Goal: Task Accomplishment & Management: Manage account settings

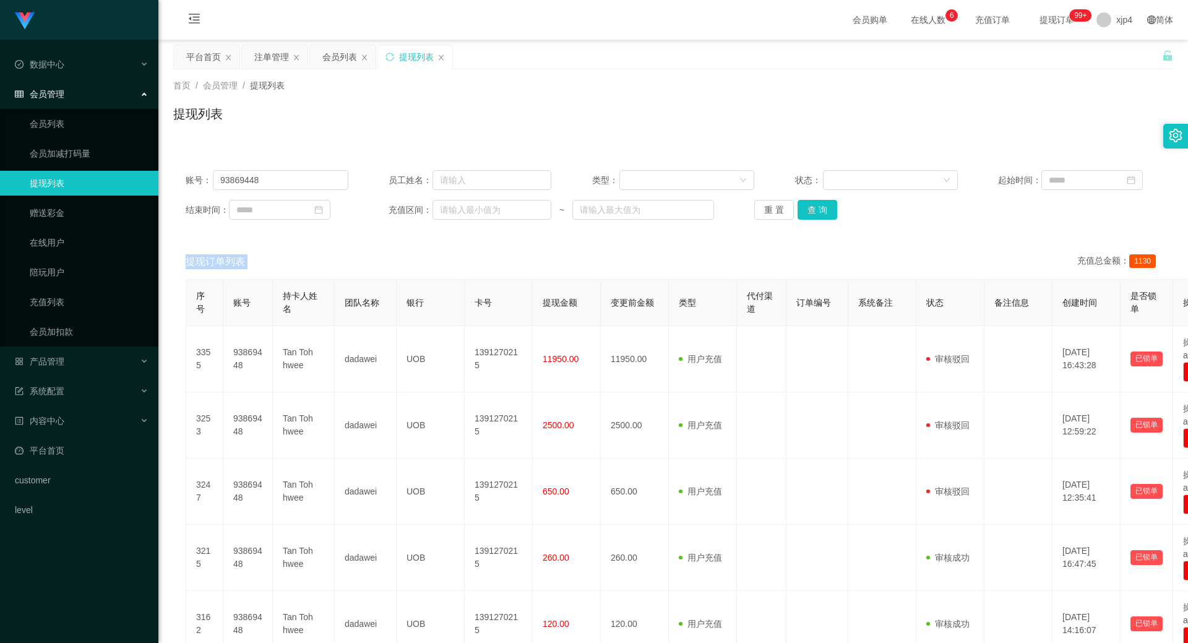
click at [74, 181] on link "提现列表" at bounding box center [89, 183] width 119 height 25
click at [58, 358] on span "产品管理" at bounding box center [40, 361] width 50 height 10
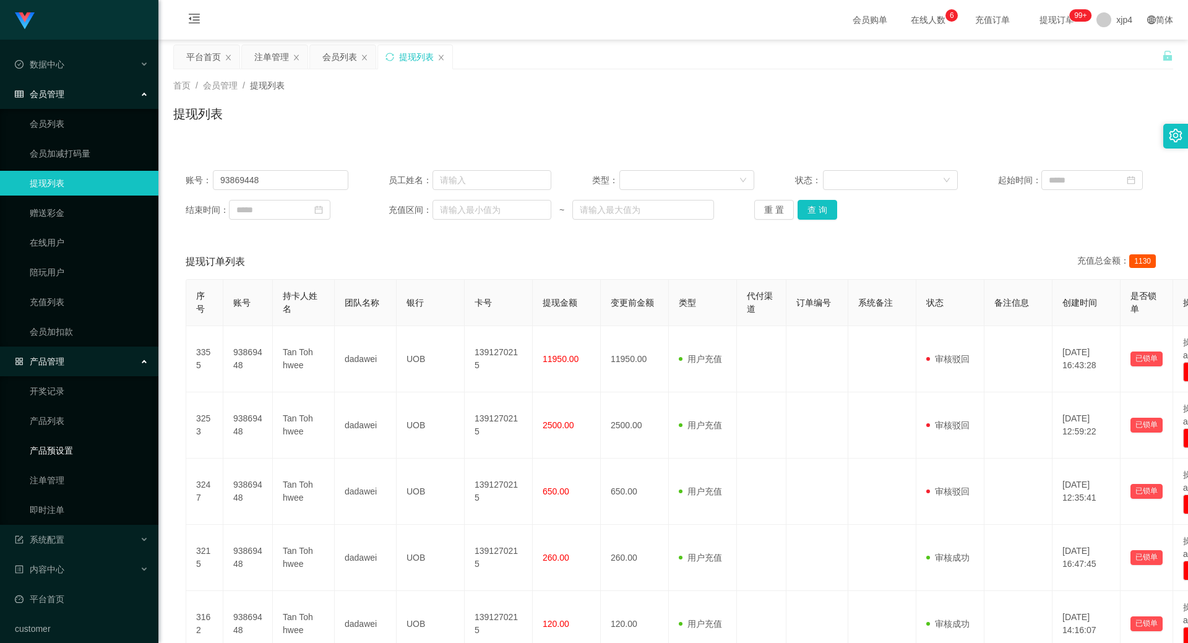
click at [73, 444] on link "产品预设置" at bounding box center [89, 450] width 119 height 25
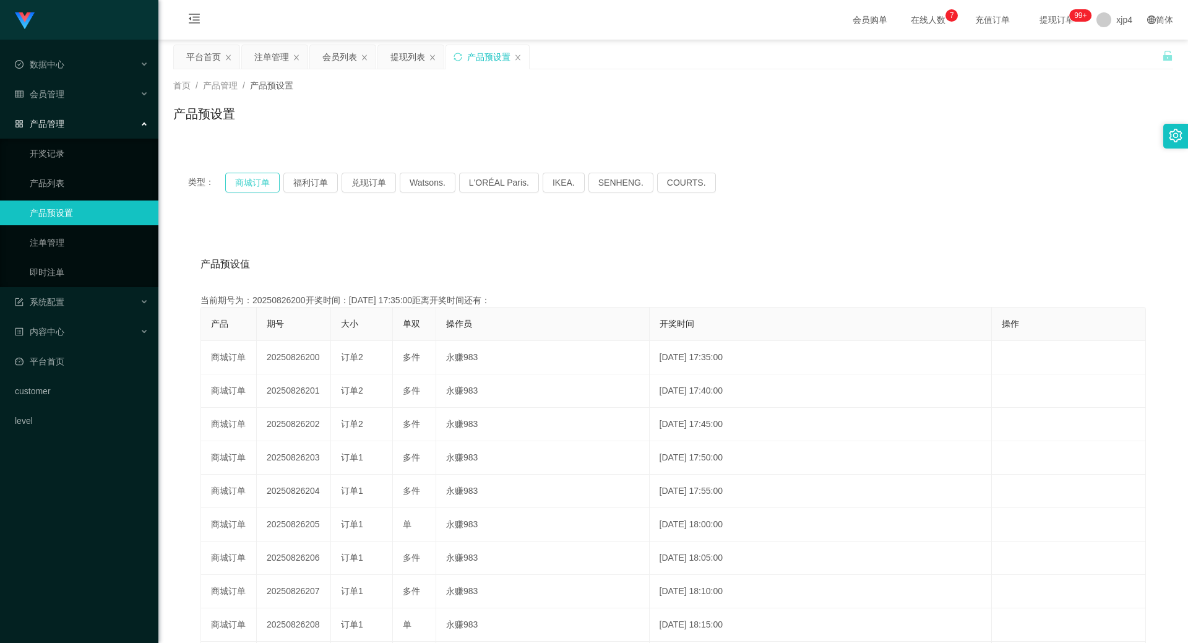
click at [263, 178] on button "商城订单" at bounding box center [252, 183] width 54 height 20
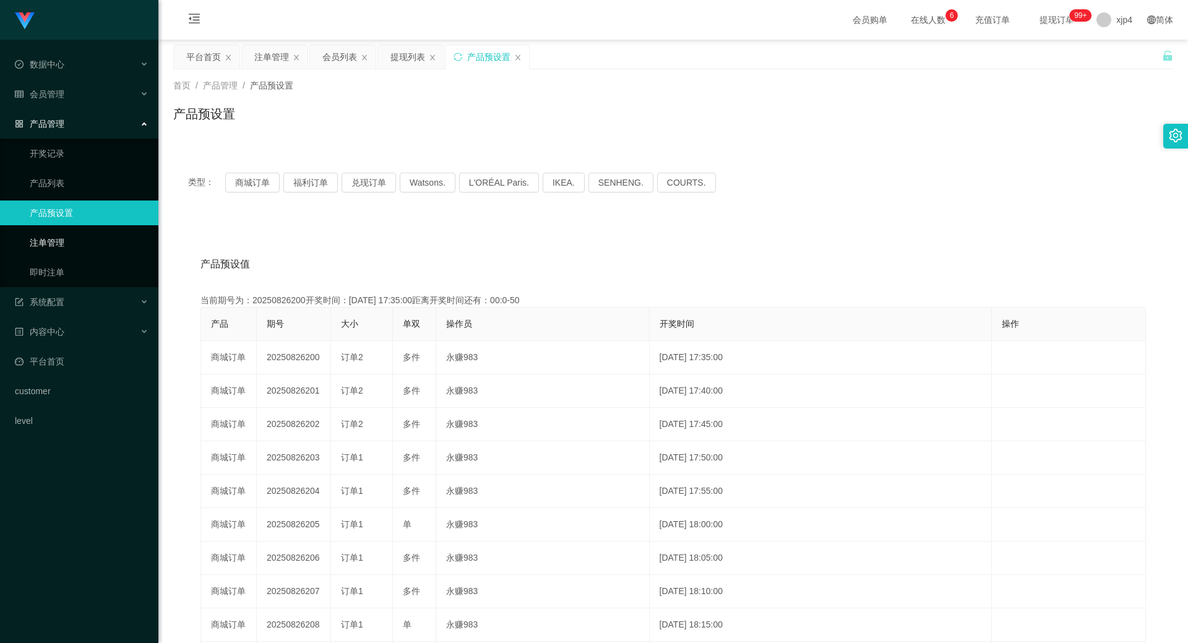
click at [66, 248] on link "注单管理" at bounding box center [89, 242] width 119 height 25
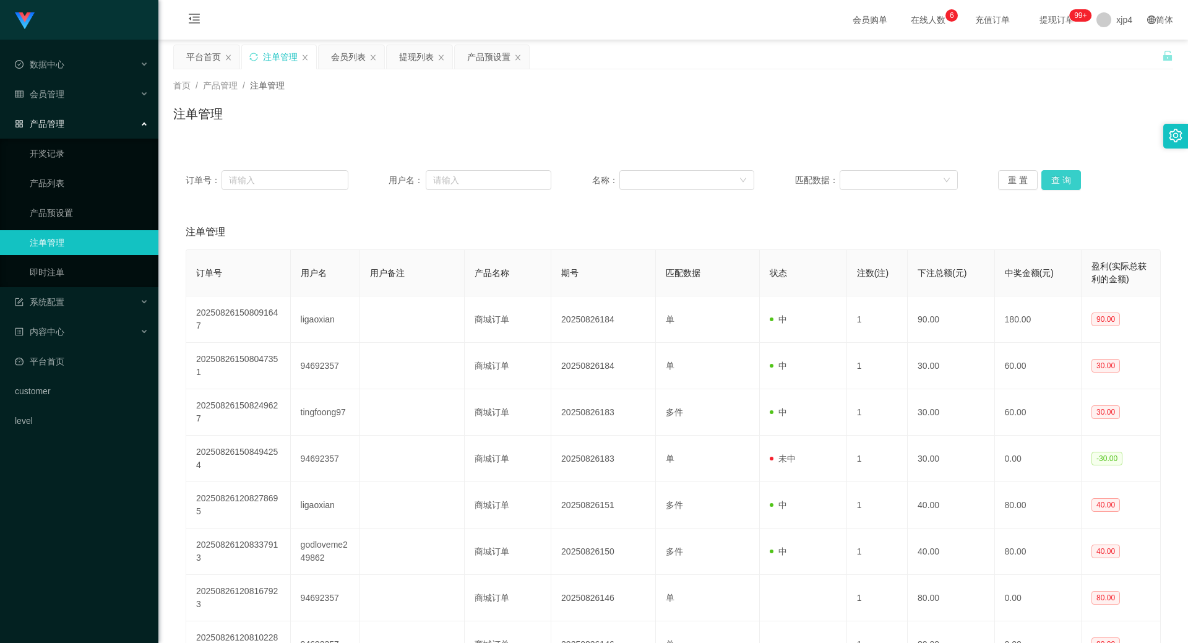
click at [1049, 173] on button "查 询" at bounding box center [1061, 180] width 40 height 20
click at [1049, 173] on div "重 置 查 询" at bounding box center [1079, 180] width 163 height 20
click at [66, 88] on div "会员管理" at bounding box center [79, 94] width 158 height 25
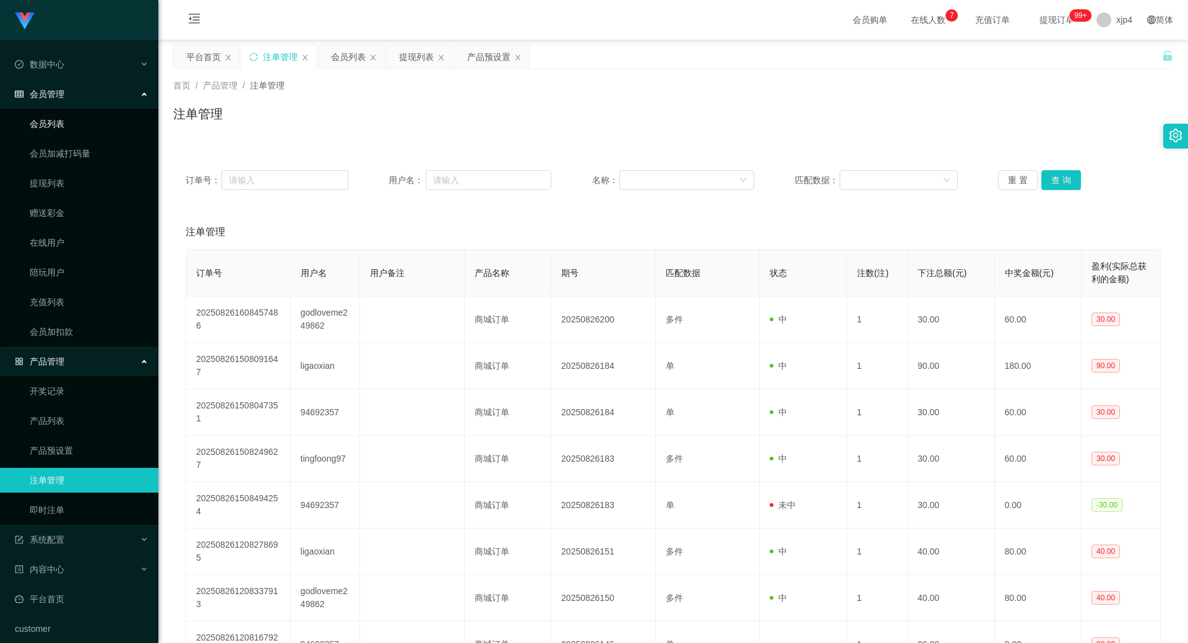
click at [64, 125] on link "会员列表" at bounding box center [89, 123] width 119 height 25
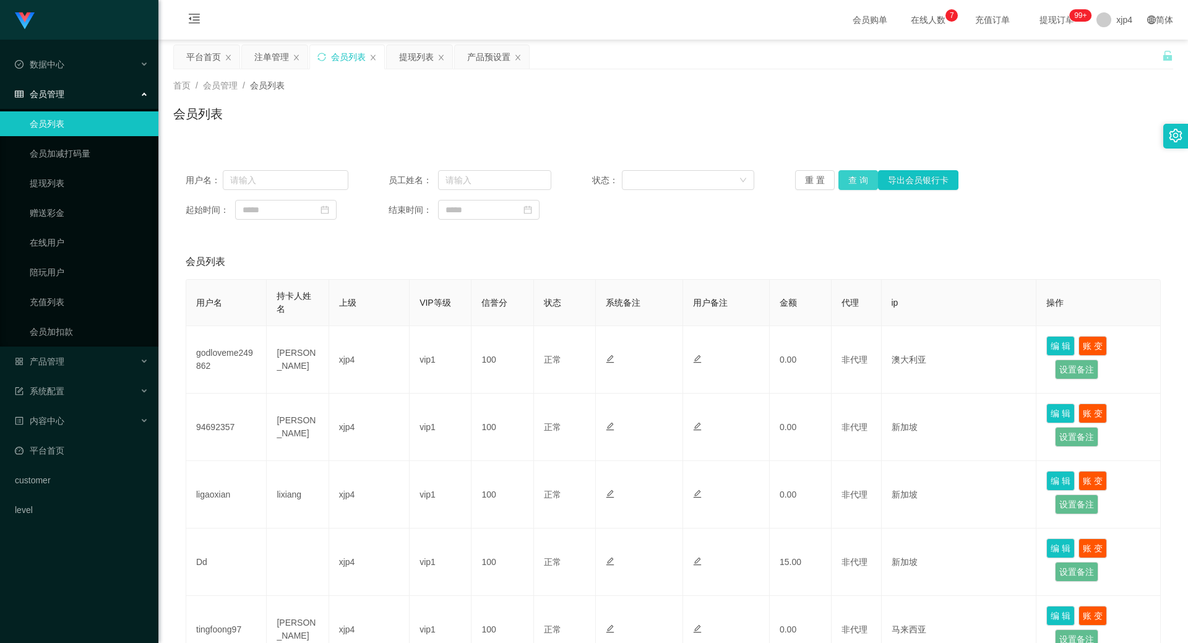
click at [853, 176] on button "查 询" at bounding box center [858, 180] width 40 height 20
click at [853, 176] on div "重 置 查 询 导出会员银行卡" at bounding box center [876, 180] width 163 height 20
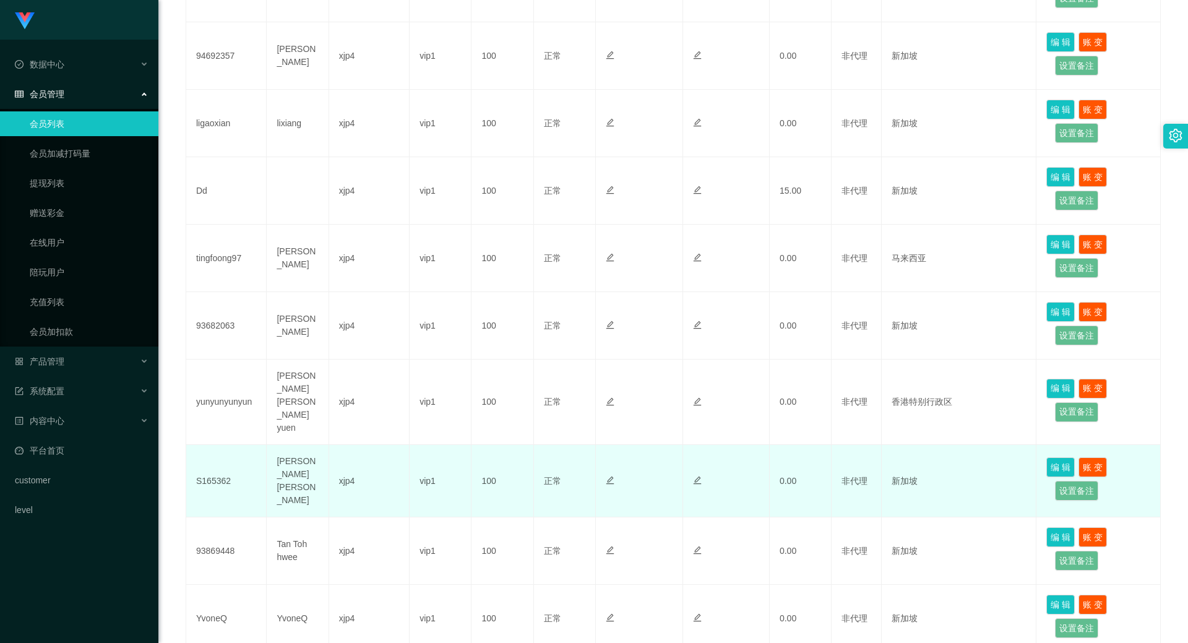
scroll to position [455, 0]
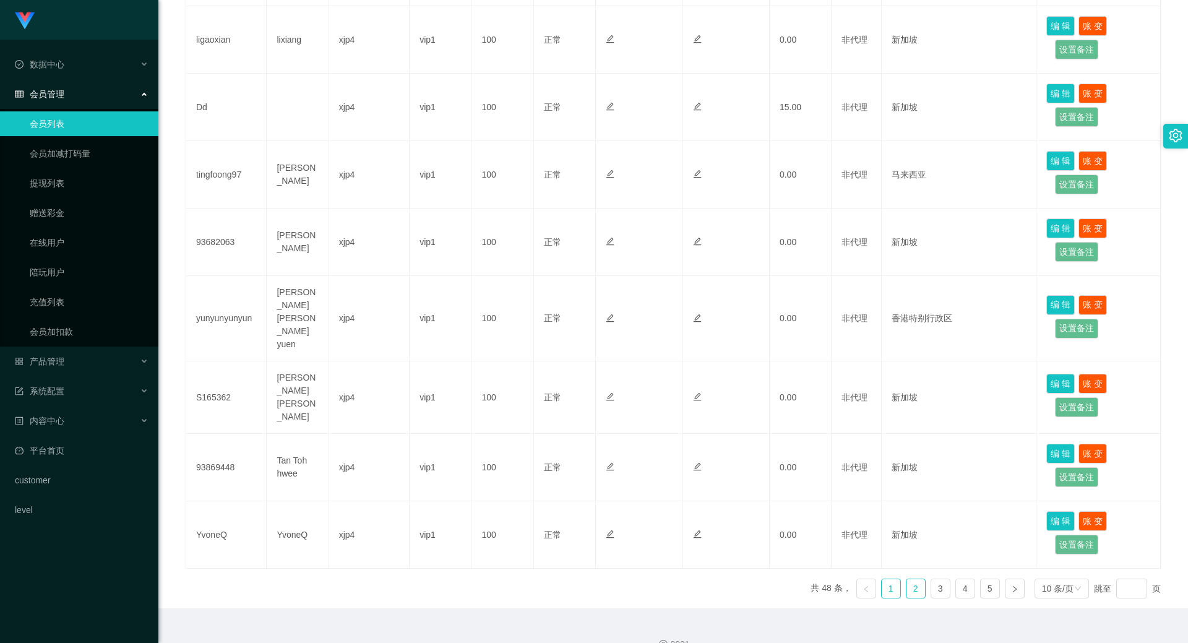
click at [911, 579] on link "2" at bounding box center [916, 588] width 19 height 19
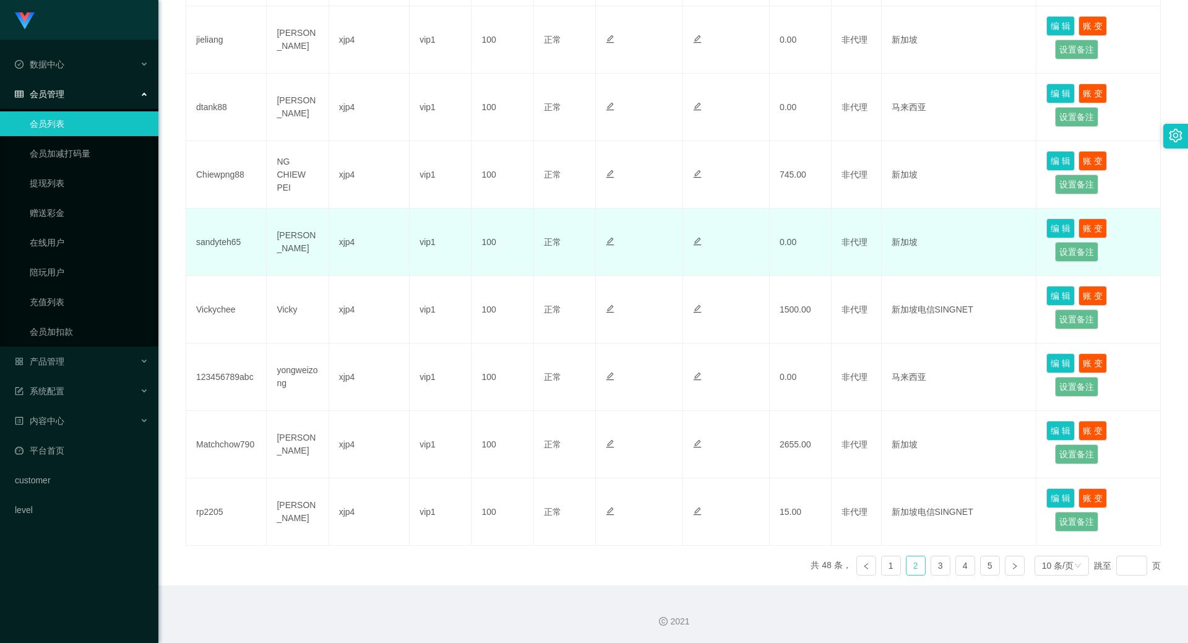
scroll to position [207, 0]
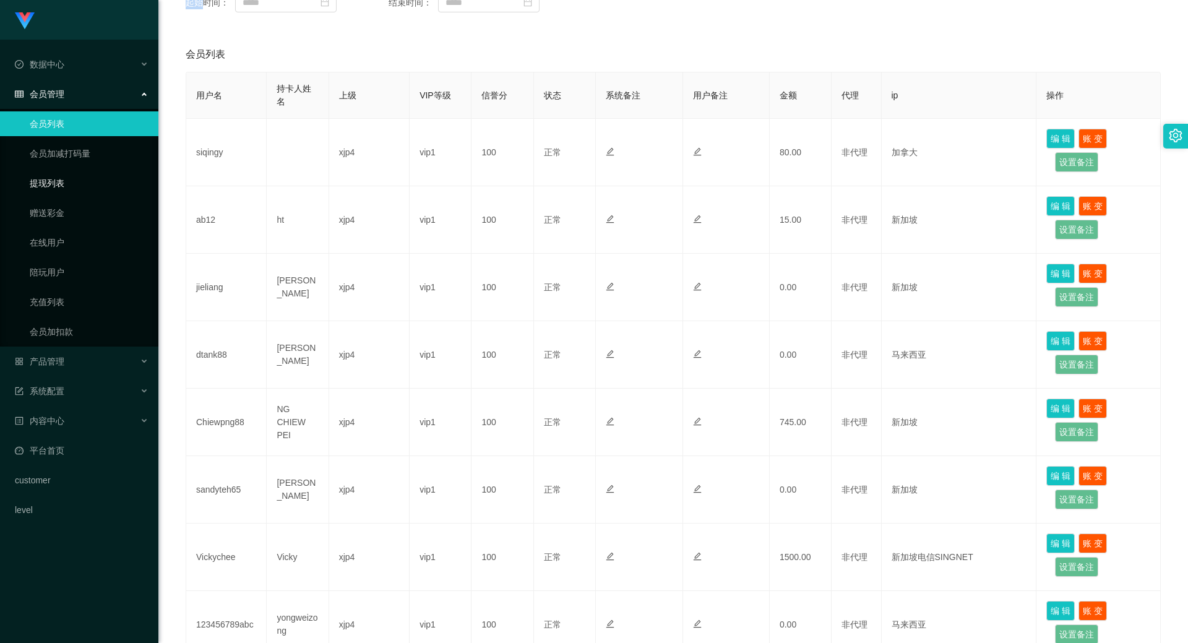
click at [77, 180] on link "提现列表" at bounding box center [89, 183] width 119 height 25
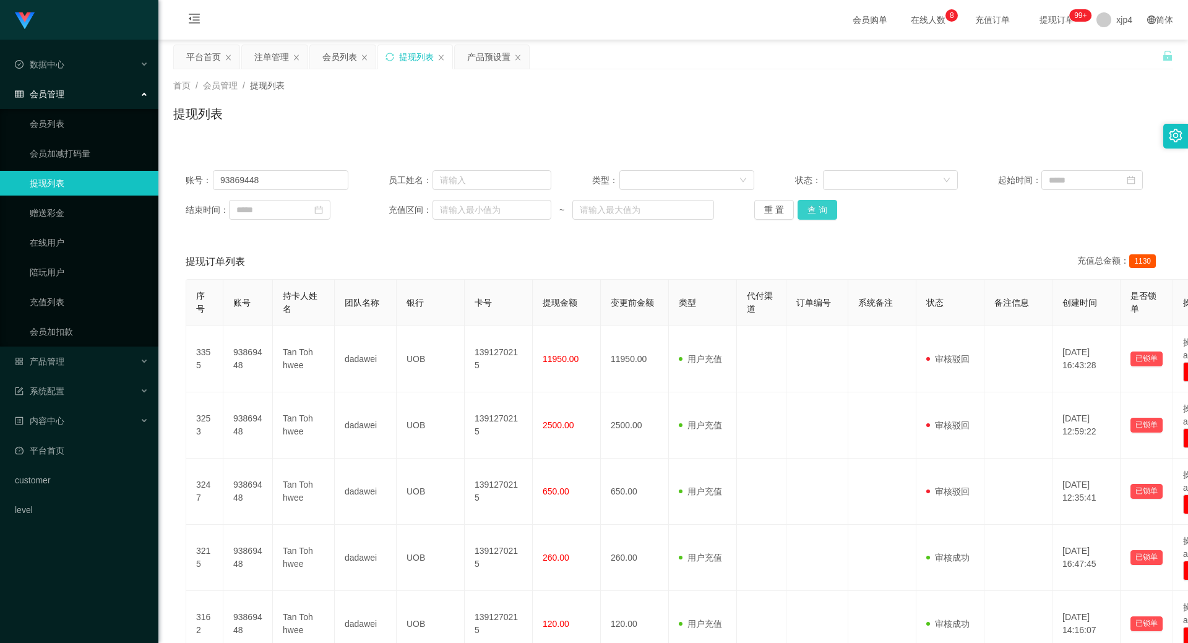
click at [819, 215] on button "查 询" at bounding box center [818, 210] width 40 height 20
click at [819, 215] on button "查 询" at bounding box center [824, 210] width 53 height 20
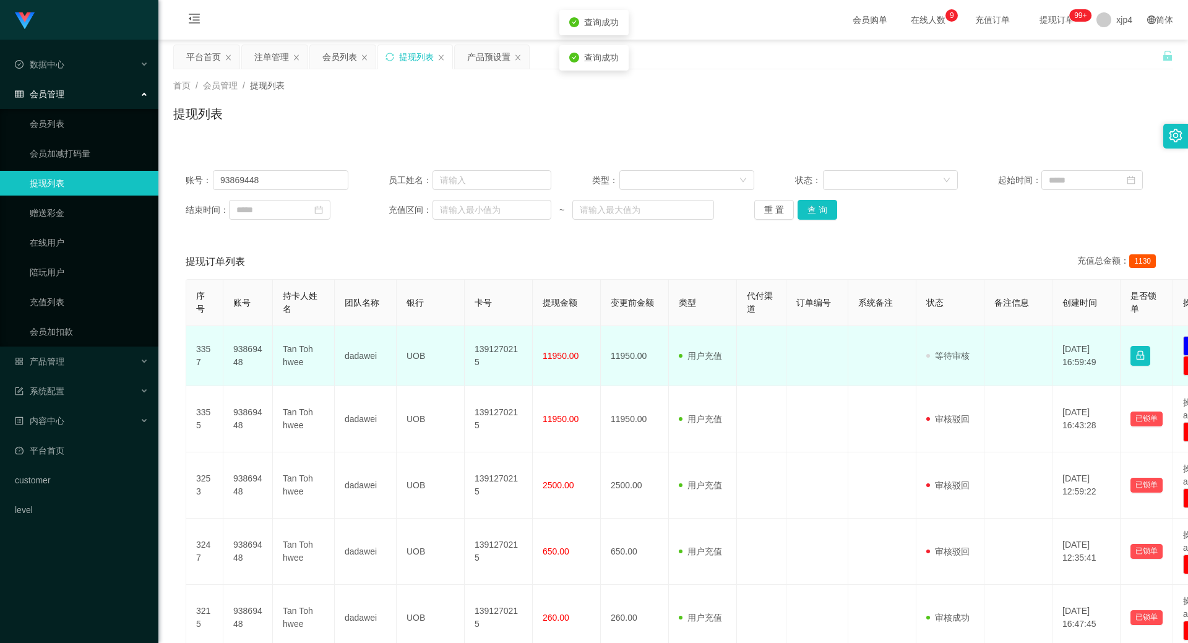
click at [237, 355] on td "93869448" at bounding box center [248, 356] width 50 height 60
copy td "93869448"
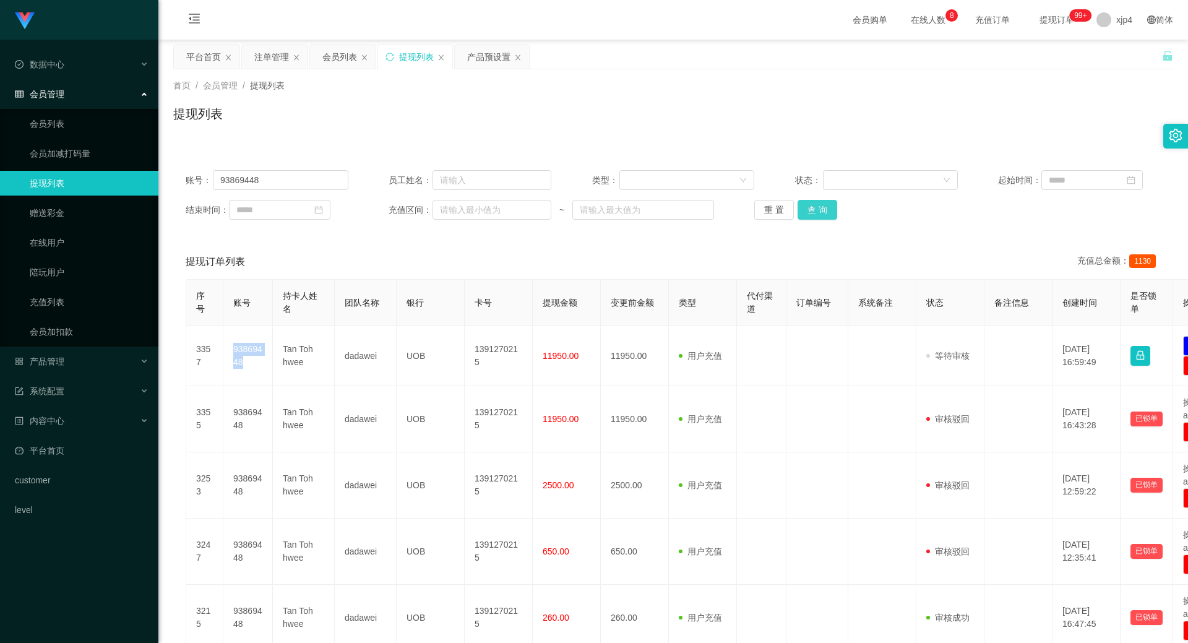
click at [823, 208] on button "查 询" at bounding box center [818, 210] width 40 height 20
click at [823, 208] on div "重 置 查 询" at bounding box center [835, 210] width 163 height 20
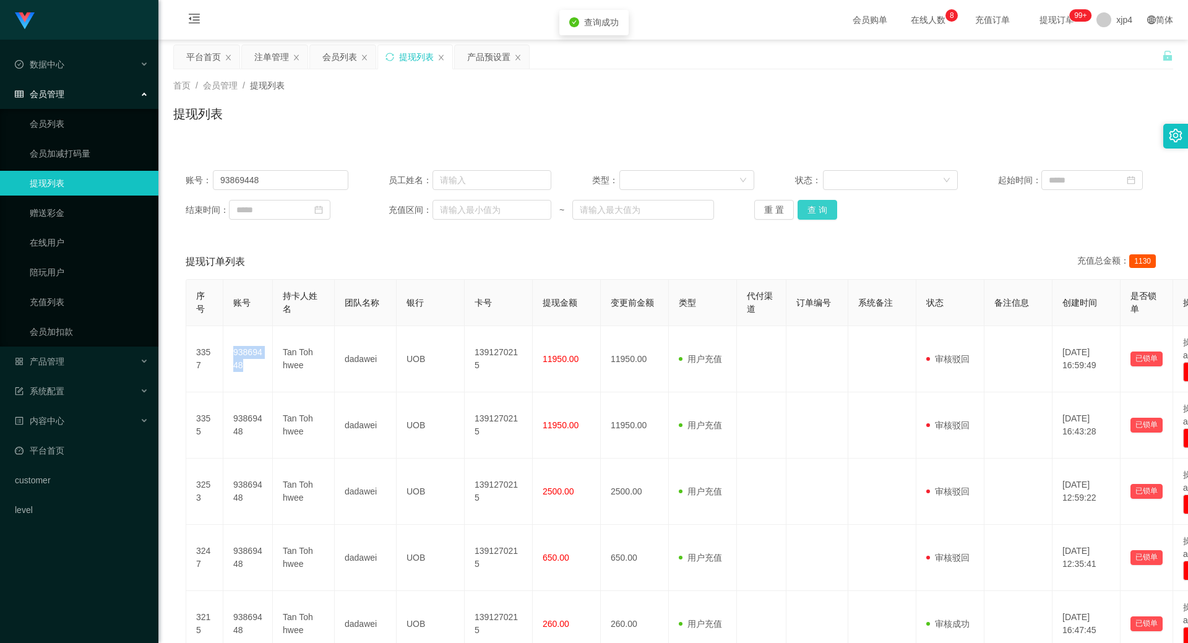
click at [823, 208] on button "查 询" at bounding box center [818, 210] width 40 height 20
click at [823, 208] on div "重 置 查 询" at bounding box center [835, 210] width 163 height 20
click at [823, 208] on button "查 询" at bounding box center [818, 210] width 40 height 20
click at [823, 208] on div "重 置 查 询" at bounding box center [835, 210] width 163 height 20
click at [823, 208] on button "查 询" at bounding box center [818, 210] width 40 height 20
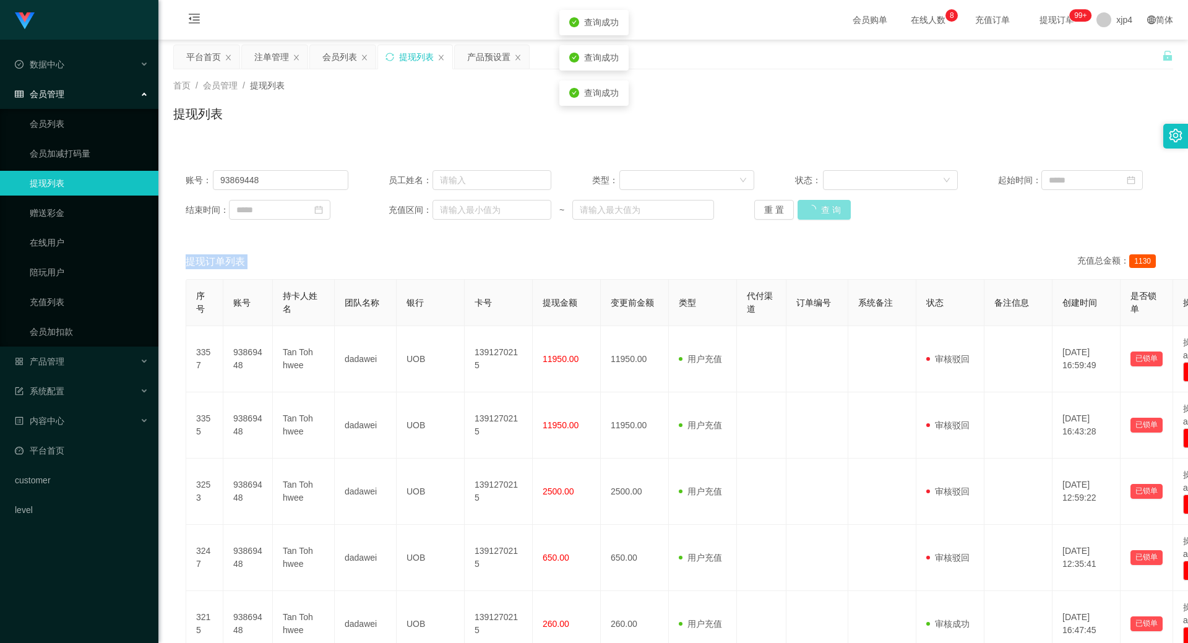
click at [823, 208] on div "重 置 查 询" at bounding box center [835, 210] width 163 height 20
click at [823, 208] on button "查 询" at bounding box center [818, 210] width 40 height 20
click at [823, 208] on div "重 置 查 询" at bounding box center [835, 210] width 163 height 20
click at [823, 208] on button "查 询" at bounding box center [818, 210] width 40 height 20
click at [823, 208] on div "重 置 查 询" at bounding box center [835, 210] width 163 height 20
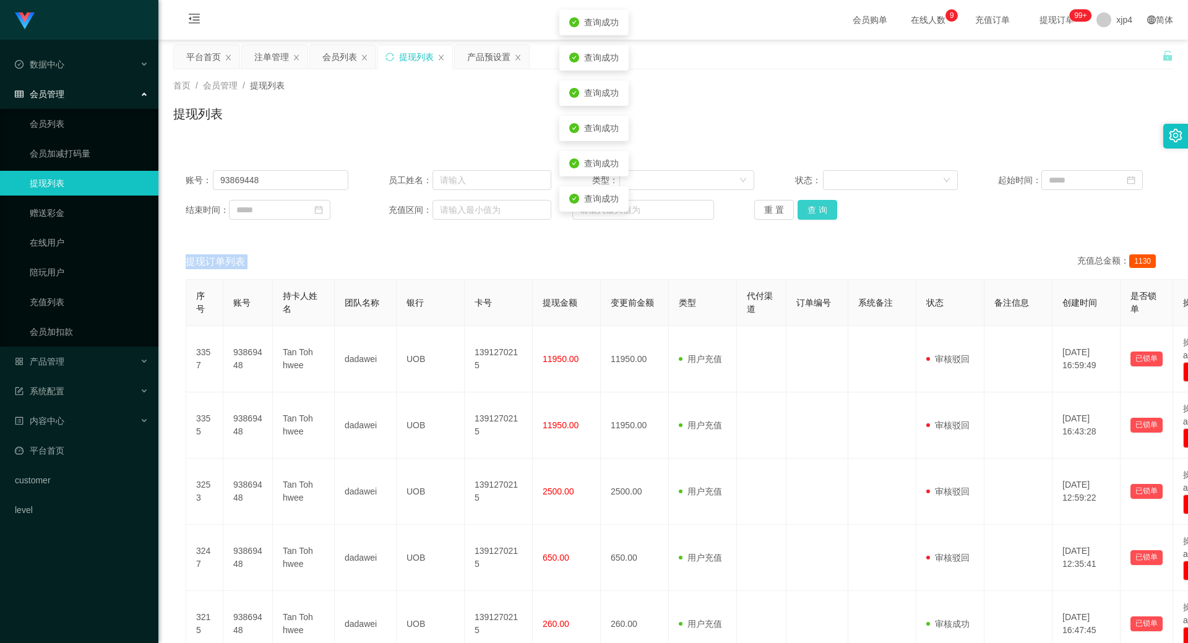
click at [823, 208] on button "查 询" at bounding box center [818, 210] width 40 height 20
click at [823, 208] on div "重 置 查 询" at bounding box center [835, 210] width 163 height 20
click at [823, 208] on button "查 询" at bounding box center [818, 210] width 40 height 20
click at [823, 208] on div "重 置 查 询" at bounding box center [835, 210] width 163 height 20
click at [824, 218] on button "查 询" at bounding box center [818, 210] width 40 height 20
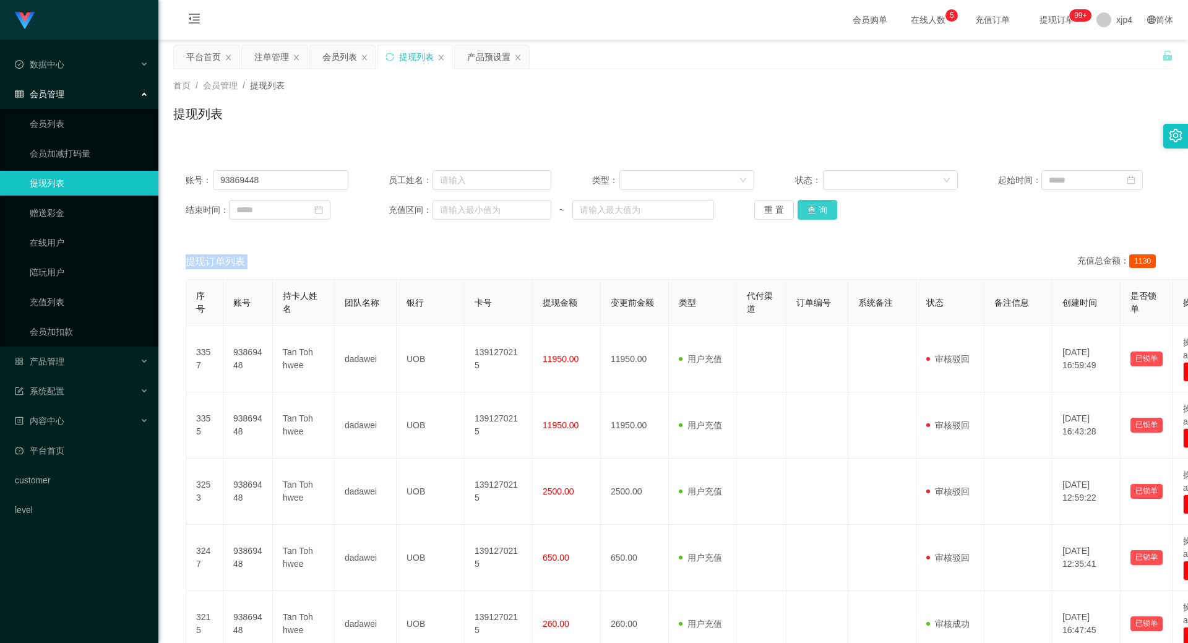
click at [824, 218] on div "重 置 查 询" at bounding box center [835, 210] width 163 height 20
click at [824, 218] on button "查 询" at bounding box center [818, 210] width 40 height 20
click at [824, 218] on div "重 置 查 询" at bounding box center [835, 210] width 163 height 20
click at [824, 218] on button "查 询" at bounding box center [818, 210] width 40 height 20
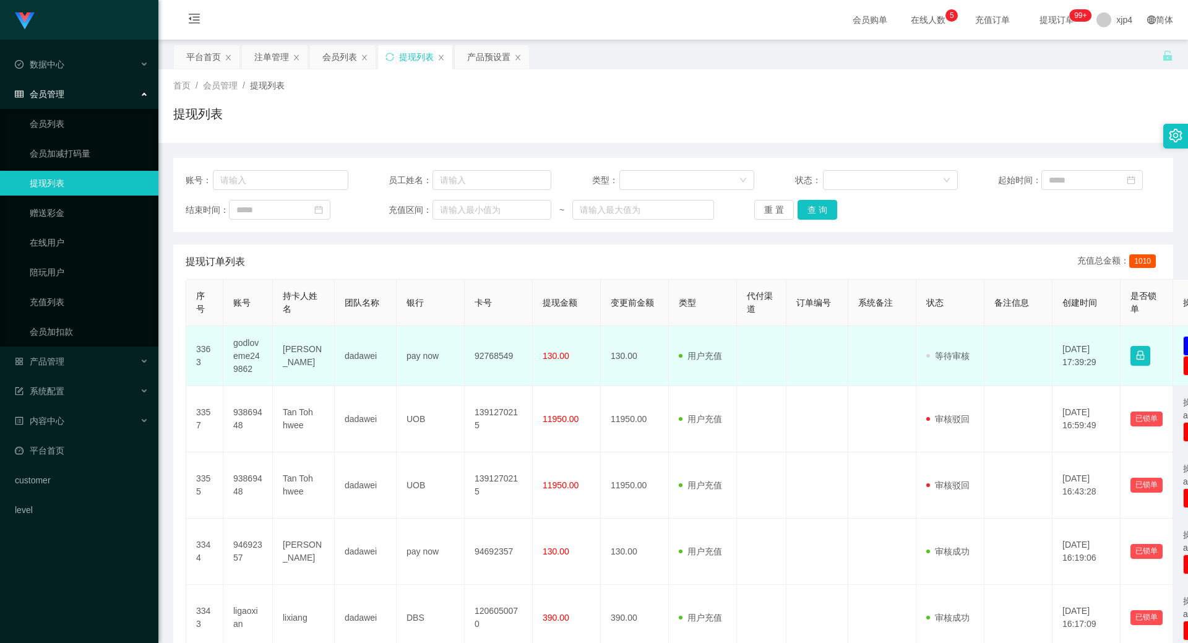
drag, startPoint x: 0, startPoint y: 0, endPoint x: 254, endPoint y: 349, distance: 431.5
click at [254, 349] on td "godloveme249862" at bounding box center [248, 356] width 50 height 60
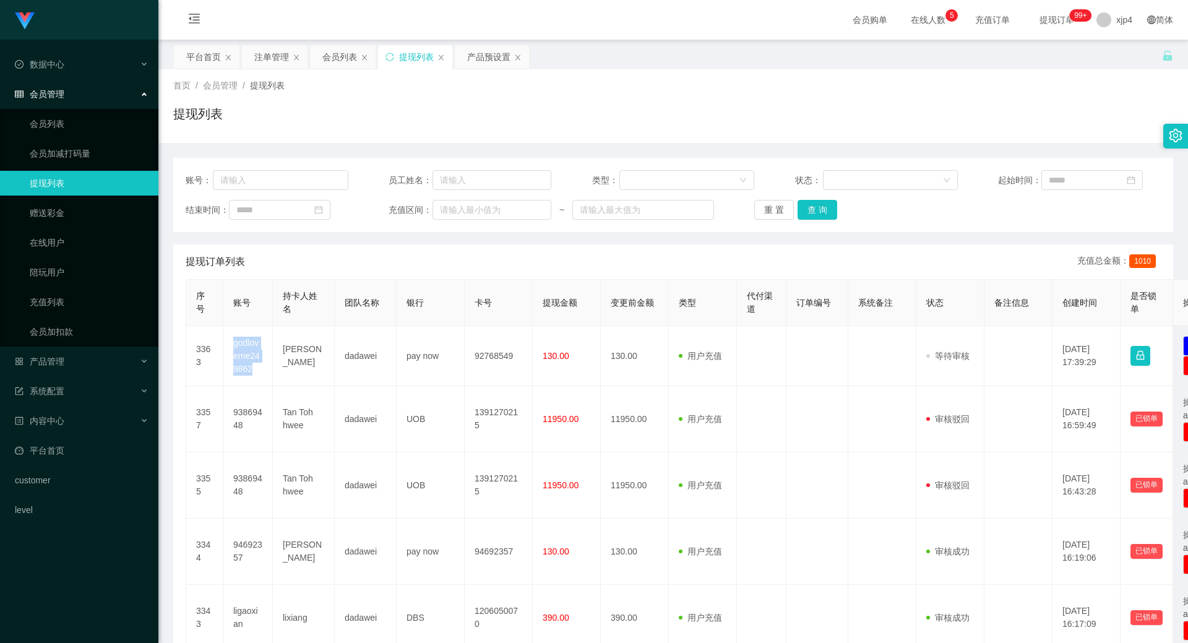
copy td "godloveme249862"
